Goal: Task Accomplishment & Management: Manage account settings

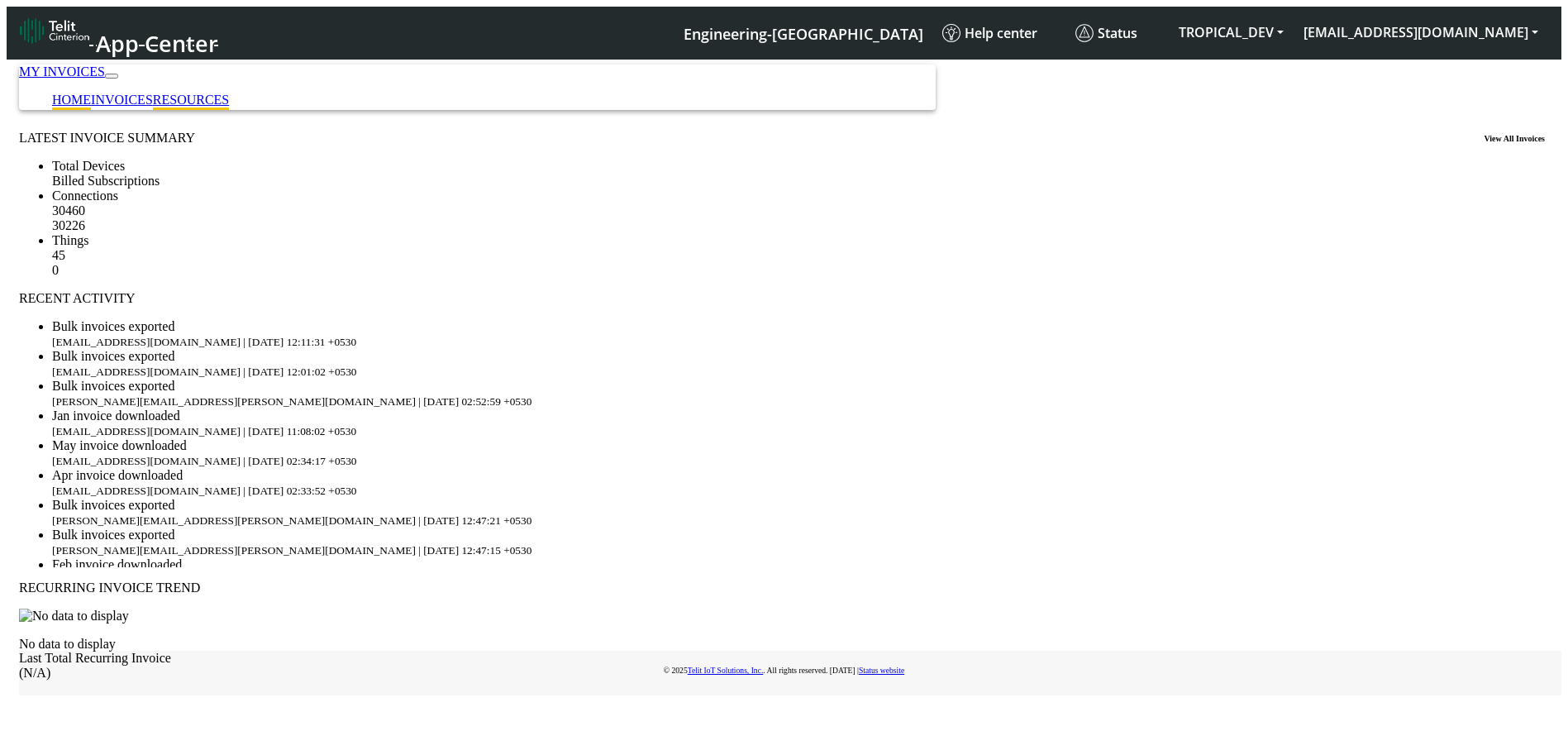
click at [229, 93] on link "RESOURCES" at bounding box center [191, 100] width 76 height 14
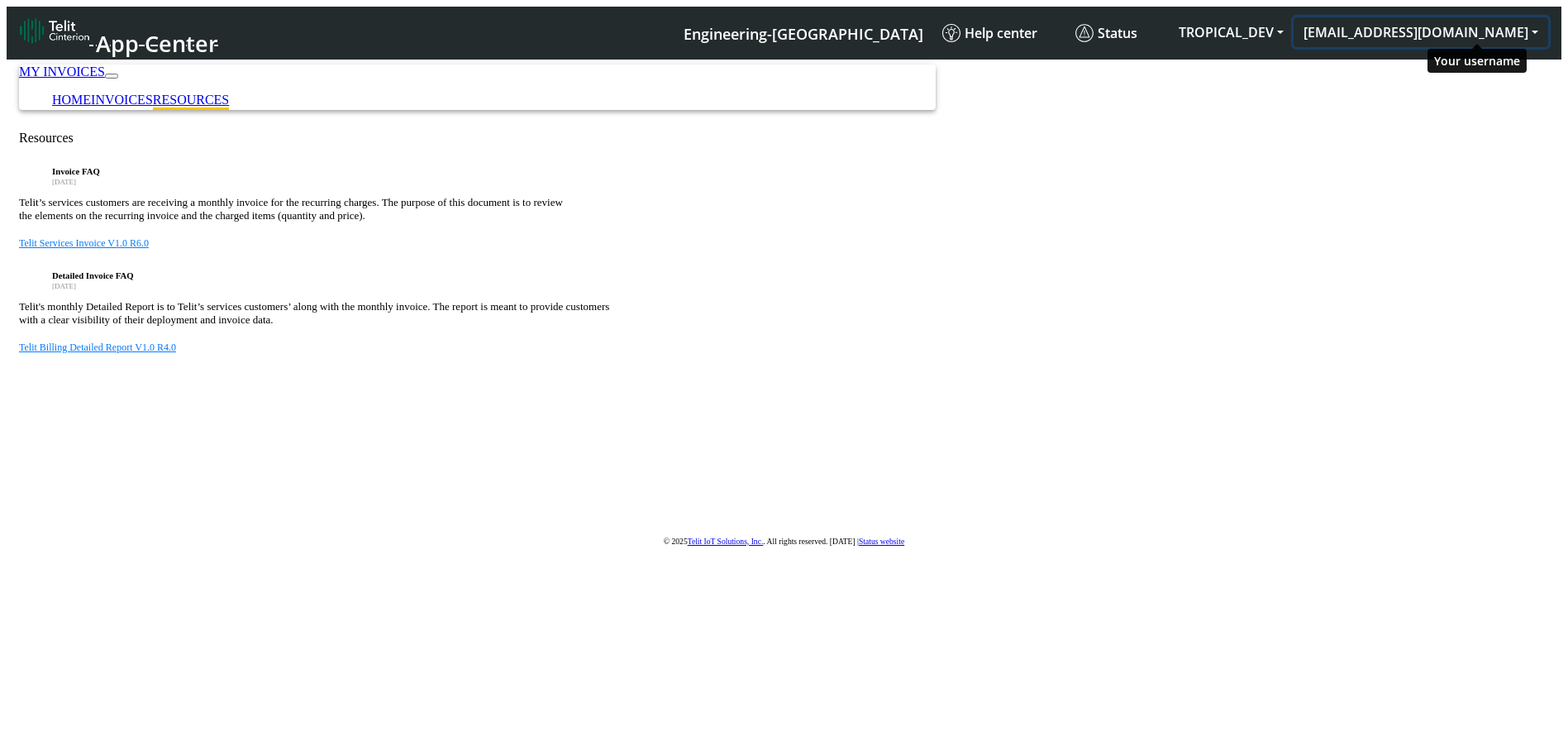
click at [1494, 23] on button "[EMAIL_ADDRESS][DOMAIN_NAME]" at bounding box center [1421, 32] width 255 height 30
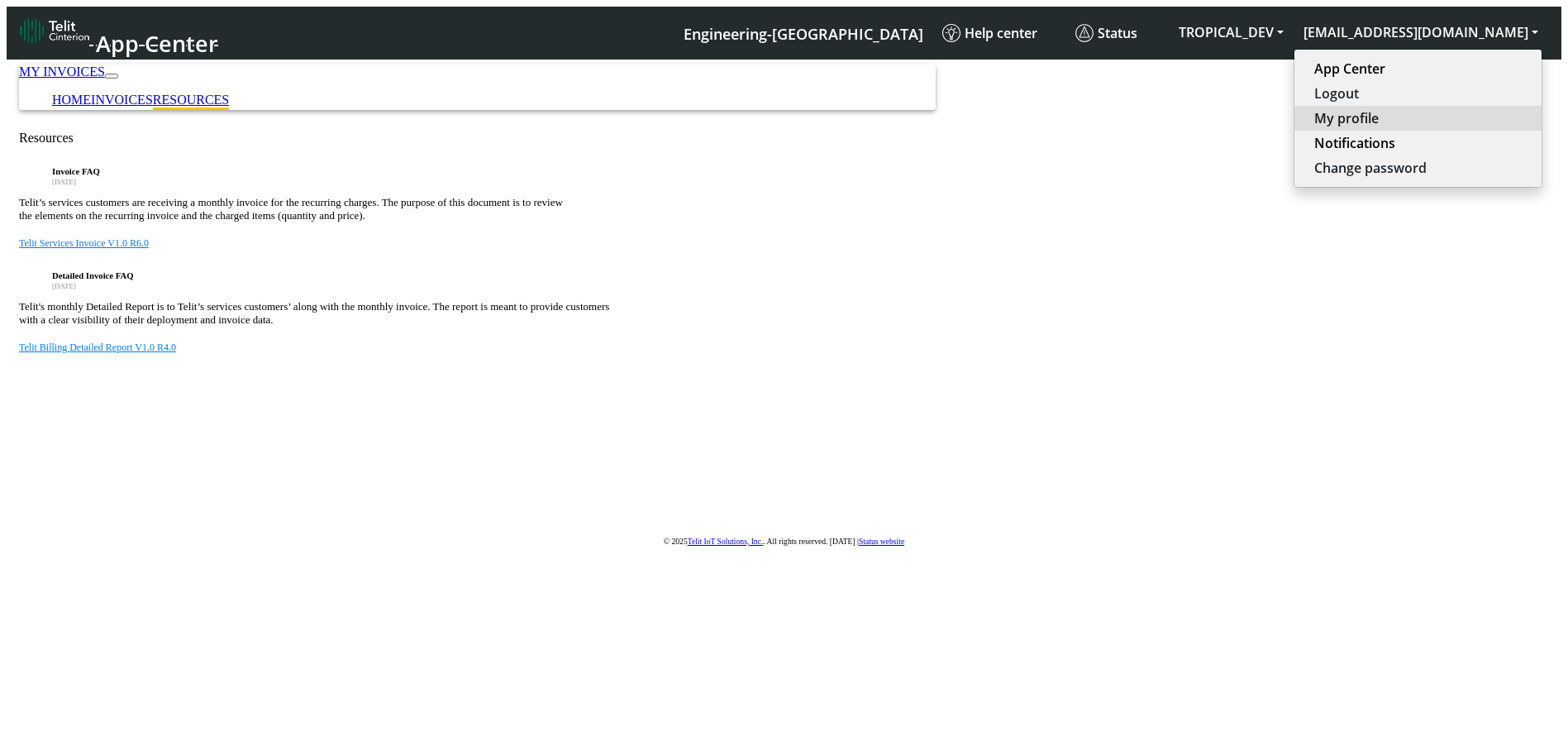
click at [1434, 108] on button "My profile" at bounding box center [1418, 118] width 247 height 25
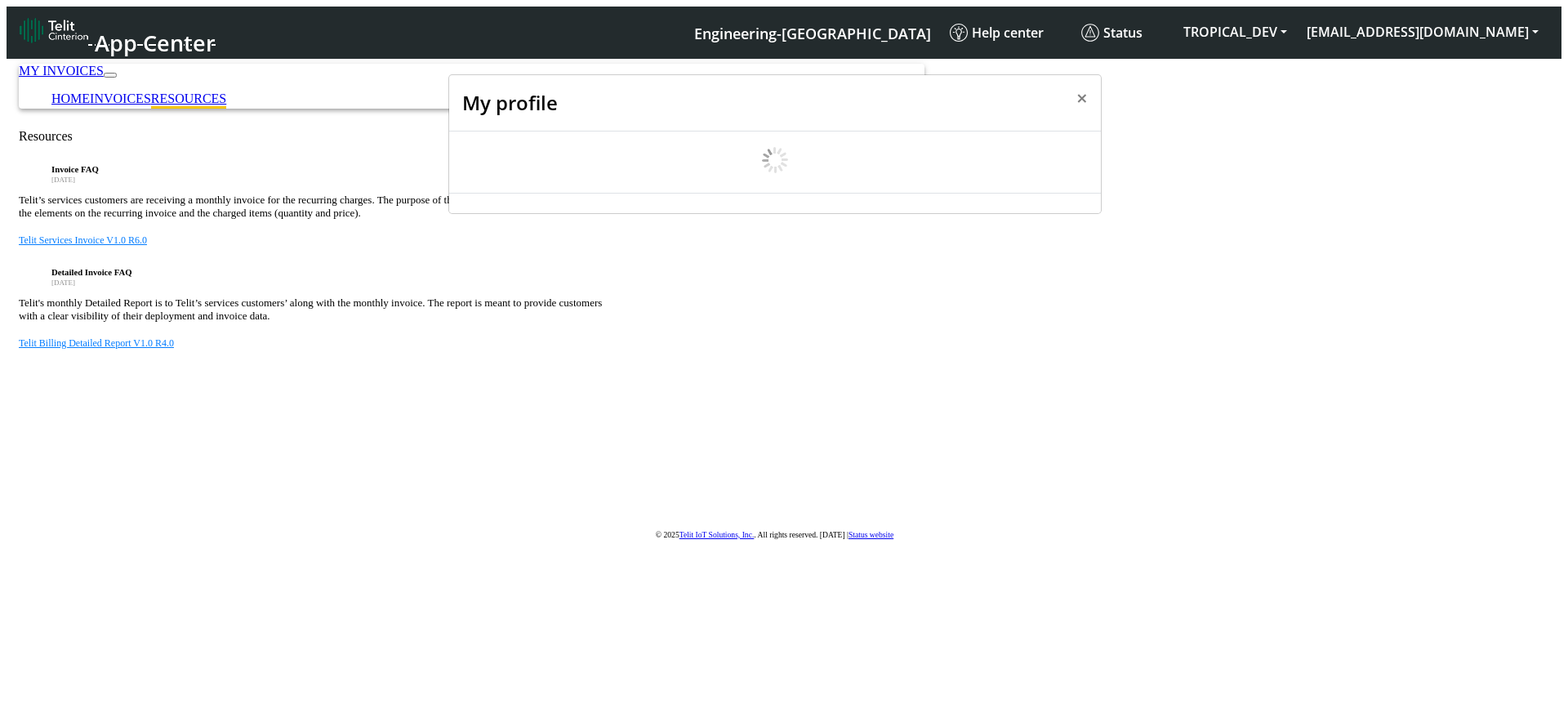
select select "en_US"
select select "5ea0823b1c5bd764010b9e0c"
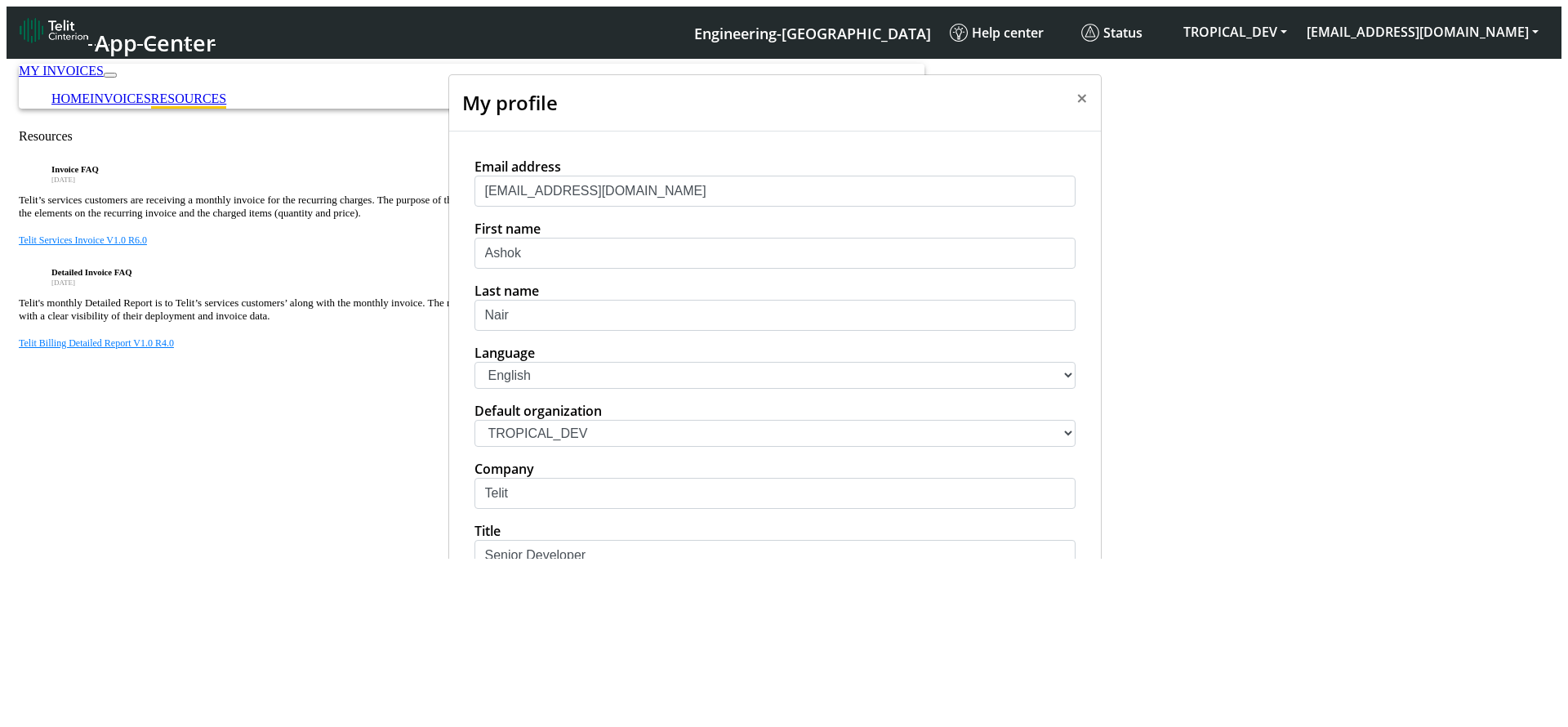
drag, startPoint x: 591, startPoint y: 400, endPoint x: 588, endPoint y: 413, distance: 13.3
click at [591, 389] on select "中文 English Español" at bounding box center [775, 375] width 601 height 27
select select "es"
click at [474, 388] on select "中文 English Español" at bounding box center [775, 375] width 601 height 27
